Goal: Transaction & Acquisition: Purchase product/service

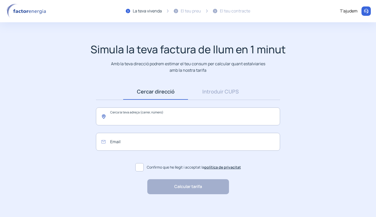
click at [166, 110] on input "text" at bounding box center [188, 117] width 184 height 18
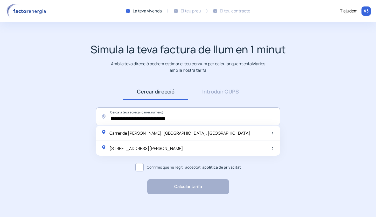
click at [171, 146] on span "[STREET_ADDRESS][PERSON_NAME]" at bounding box center [146, 149] width 74 height 6
type input "**********"
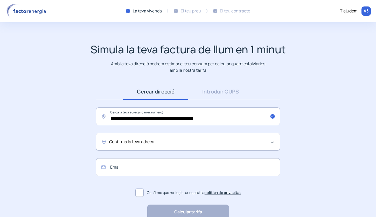
click at [168, 143] on div "Confirma la teva adreça" at bounding box center [186, 142] width 155 height 7
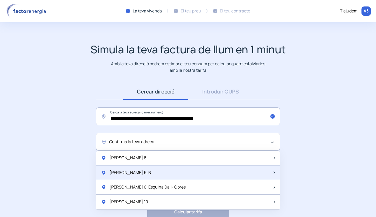
click at [142, 171] on div "[PERSON_NAME] 6, B" at bounding box center [188, 173] width 184 height 15
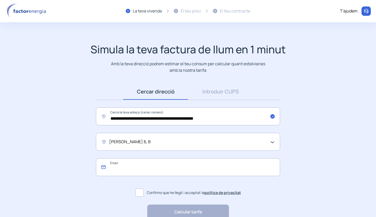
click at [142, 169] on input "email" at bounding box center [188, 167] width 184 height 18
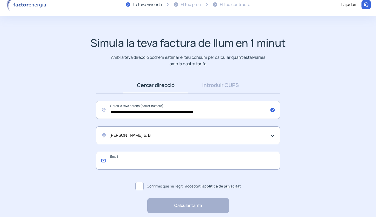
scroll to position [26, 0]
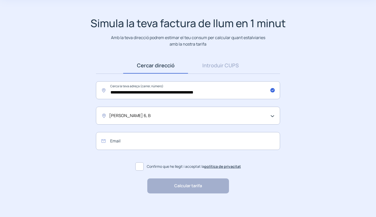
click at [264, 190] on div "Calcular tarifa "Excel·lent servei i atenció al client" "Respecte pel client i …" at bounding box center [188, 186] width 194 height 15
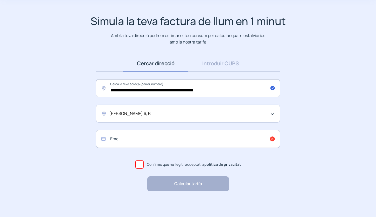
scroll to position [0, 0]
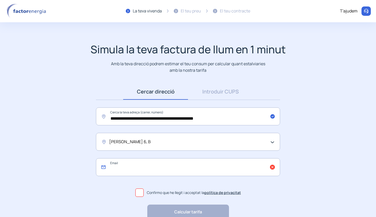
click at [145, 161] on input "email" at bounding box center [188, 167] width 184 height 18
type input "**********"
click at [139, 190] on span at bounding box center [139, 193] width 8 height 8
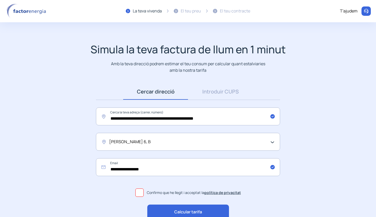
scroll to position [9, 0]
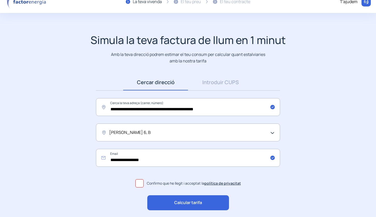
click at [200, 205] on span "Calcular tarifa" at bounding box center [188, 203] width 28 height 7
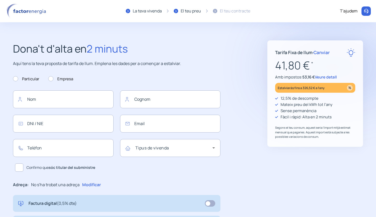
type input "**********"
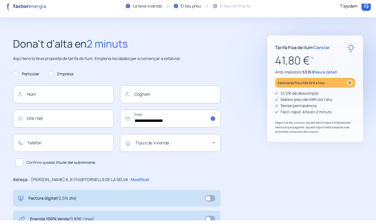
scroll to position [57, 0]
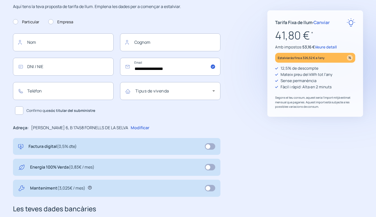
click at [206, 166] on span at bounding box center [210, 167] width 10 height 6
click at [329, 46] on span "Veure detall" at bounding box center [325, 46] width 22 height 5
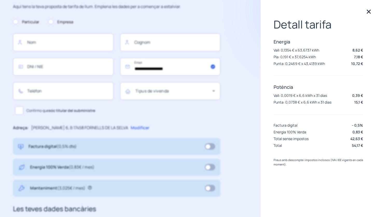
click at [242, 135] on div "**********" at bounding box center [130, 145] width 234 height 324
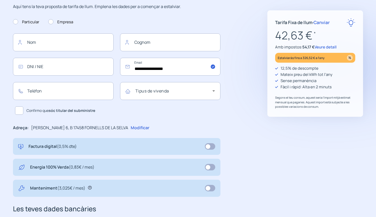
click at [322, 23] on span "Canviar" at bounding box center [321, 22] width 16 height 6
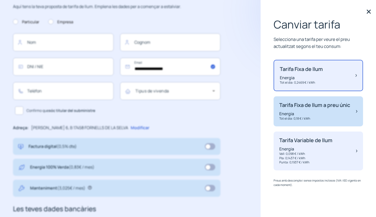
click at [308, 103] on p "Tarifa Fixa de llum a preu únic" at bounding box center [314, 105] width 71 height 6
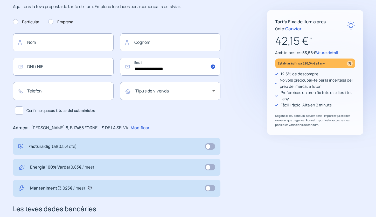
click at [351, 24] on img at bounding box center [351, 25] width 9 height 9
click at [285, 28] on span "Canviar" at bounding box center [293, 29] width 16 height 6
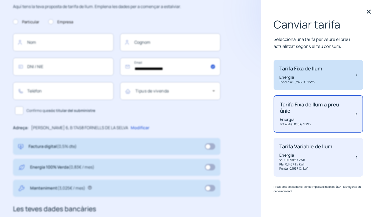
click at [296, 70] on p "Tarifa Fixa de llum" at bounding box center [300, 69] width 43 height 6
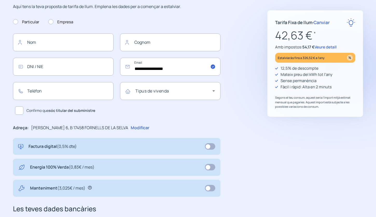
click at [323, 20] on span "Canviar" at bounding box center [321, 22] width 16 height 6
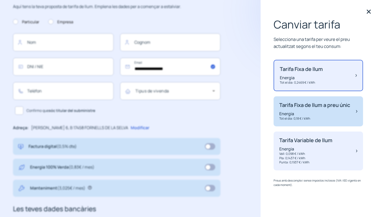
click at [304, 108] on p "Tarifa Fixa de llum a preu únic" at bounding box center [314, 105] width 71 height 6
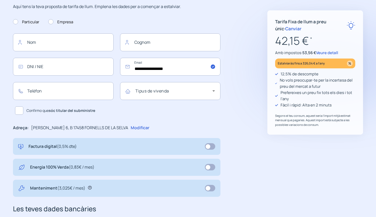
click at [287, 27] on span "Canviar" at bounding box center [293, 29] width 16 height 6
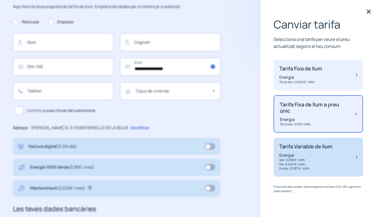
click at [289, 149] on p "Tarifa Variable de llum" at bounding box center [305, 147] width 53 height 6
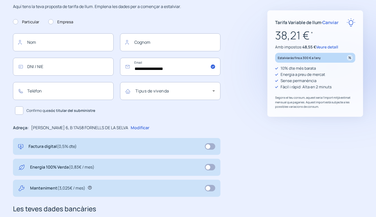
click at [331, 23] on span "Canviar" at bounding box center [330, 22] width 16 height 6
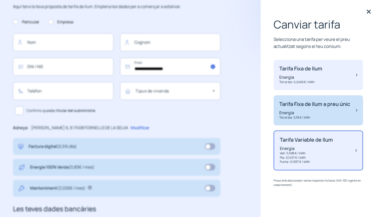
click at [297, 104] on p "Tarifa Fixa de llum a preu únic" at bounding box center [314, 104] width 71 height 6
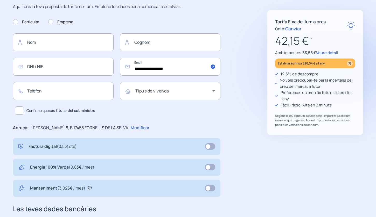
click at [287, 27] on span "Canviar" at bounding box center [293, 29] width 16 height 6
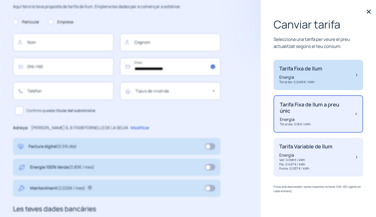
click at [293, 68] on p "Tarifa Fixa de llum" at bounding box center [300, 69] width 43 height 6
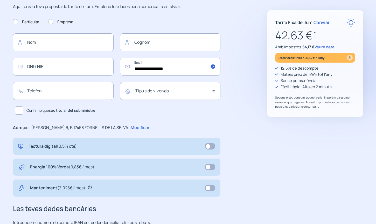
scroll to position [0, 0]
